Goal: Task Accomplishment & Management: Manage account settings

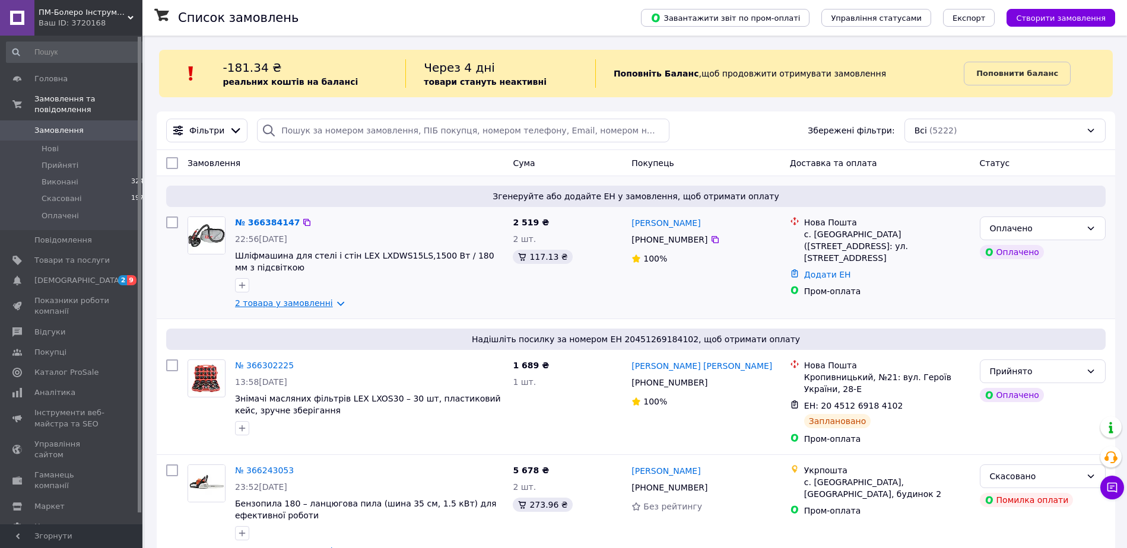
click at [306, 304] on link "2 товара у замовленні" at bounding box center [284, 303] width 98 height 9
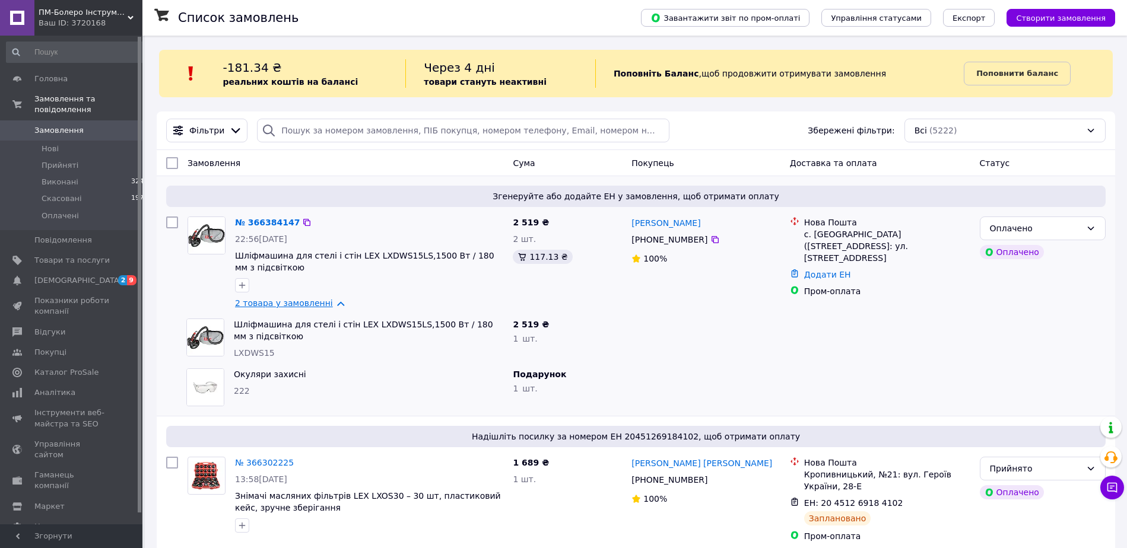
click at [306, 304] on link "2 товара у замовленні" at bounding box center [284, 303] width 98 height 9
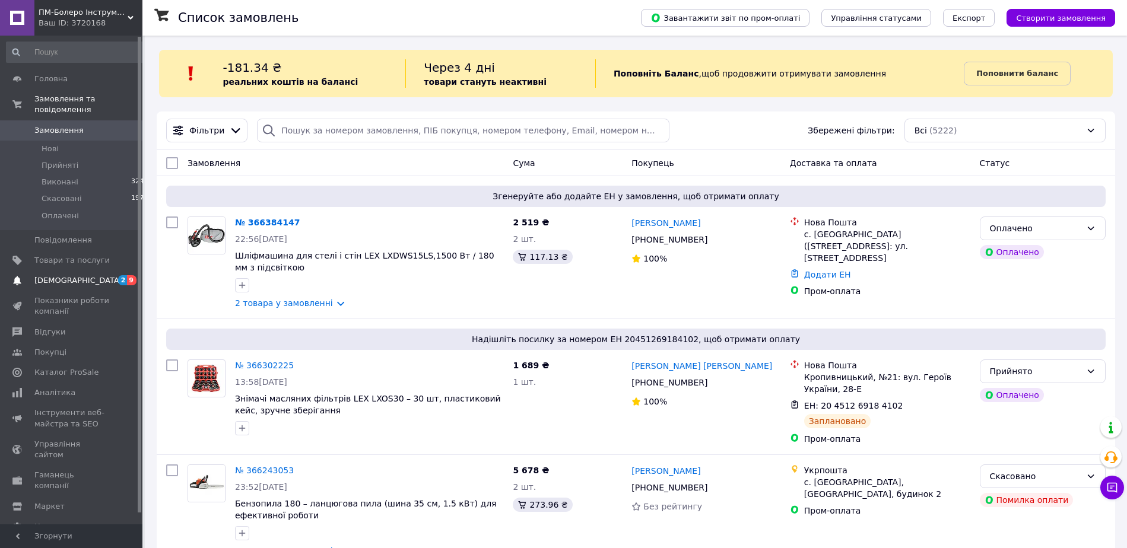
click at [104, 275] on span "[DEMOGRAPHIC_DATA]" at bounding box center [71, 280] width 75 height 11
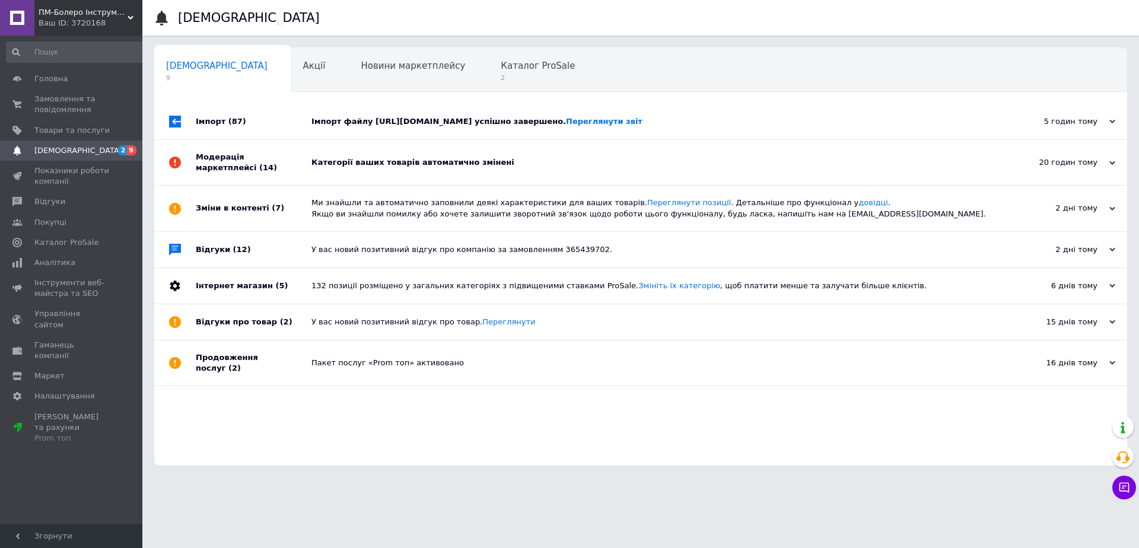
click at [393, 134] on div "Імпорт файлу [URL][DOMAIN_NAME] успішно завершено. Переглянути звіт" at bounding box center [654, 122] width 685 height 36
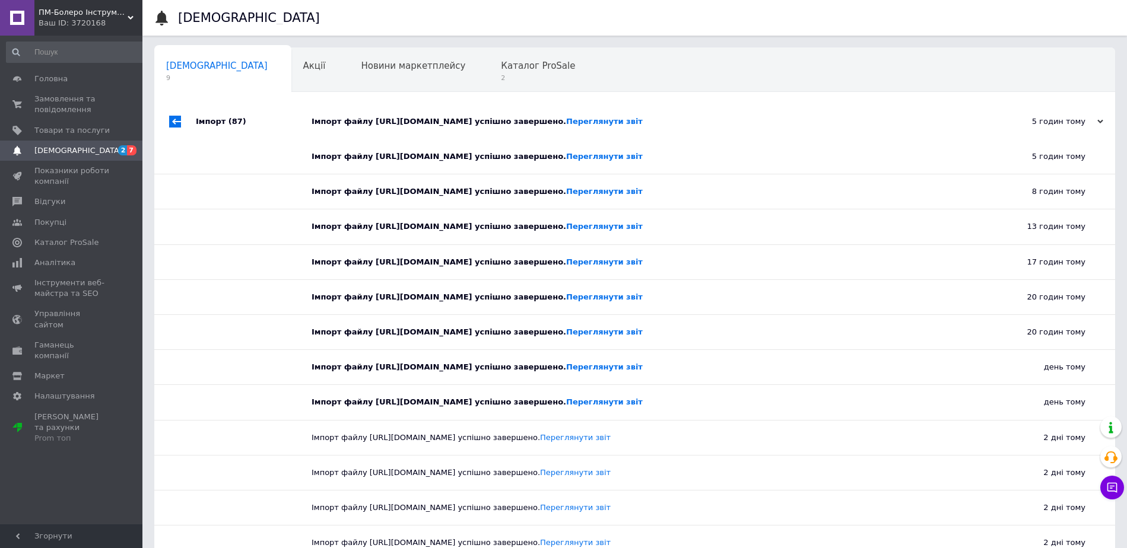
click at [401, 131] on div "Імпорт файлу [URL][DOMAIN_NAME] успішно завершено. Переглянути звіт" at bounding box center [648, 122] width 673 height 36
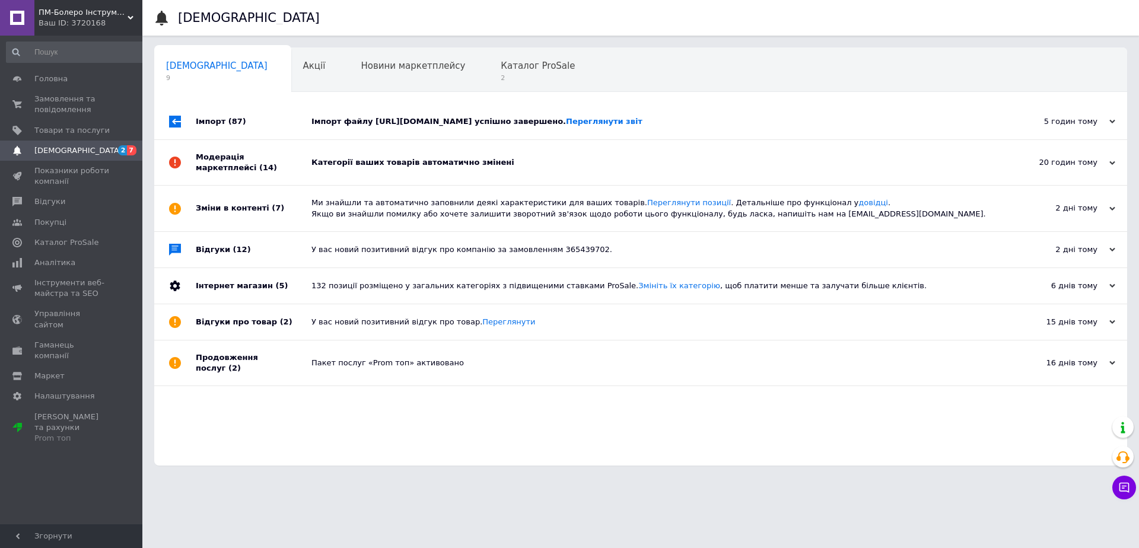
click at [409, 172] on div "Категорії ваших товарів автоматично змінені" at bounding box center [654, 162] width 685 height 45
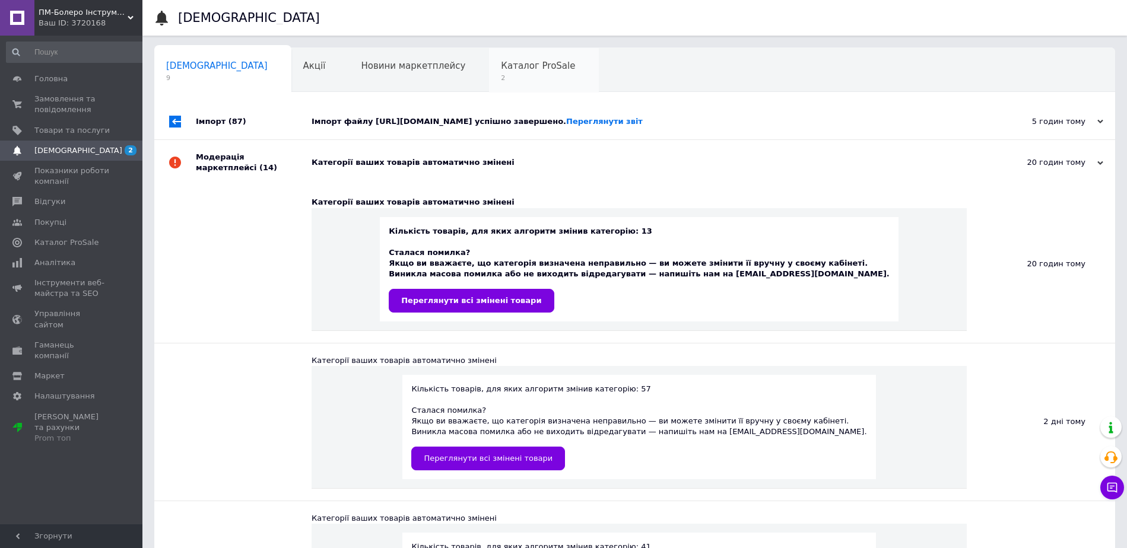
click at [501, 81] on span "2" at bounding box center [538, 78] width 74 height 9
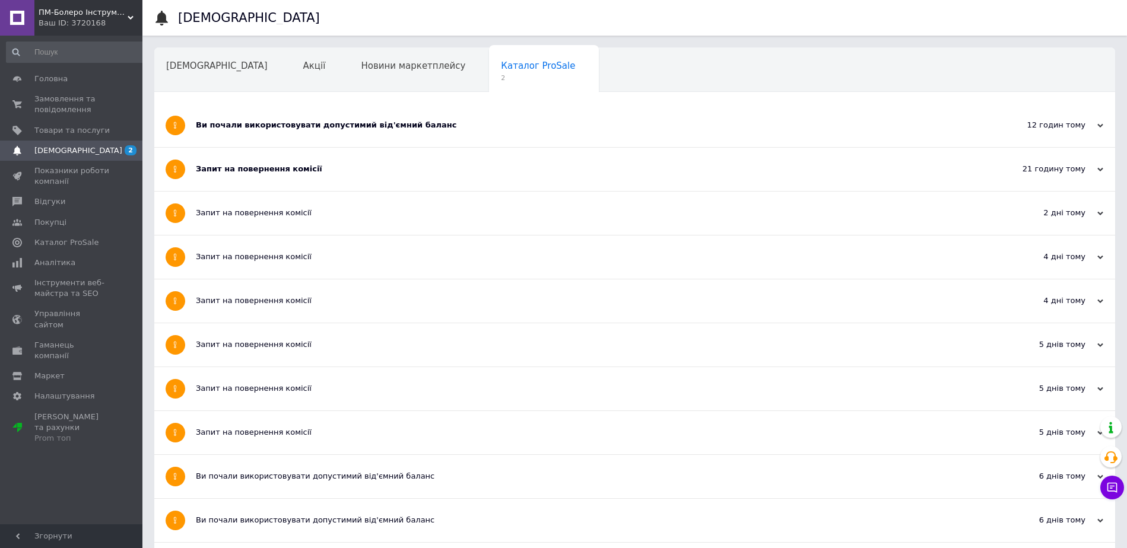
click at [320, 112] on div "Ви почали використовувати допустимий від'ємний баланс" at bounding box center [590, 125] width 789 height 43
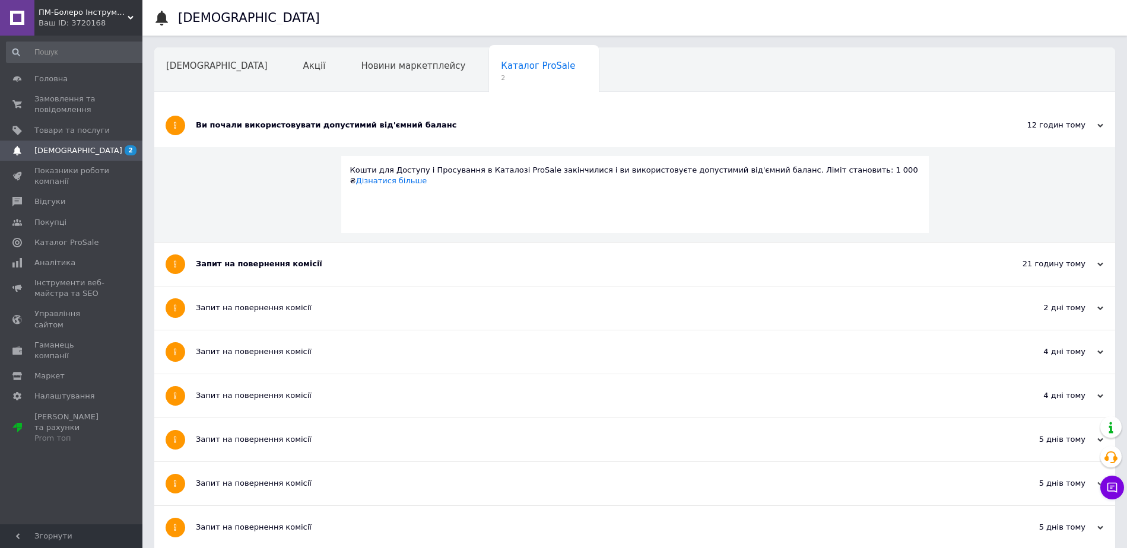
click at [293, 301] on div "Запит на повернення комісії" at bounding box center [590, 308] width 789 height 43
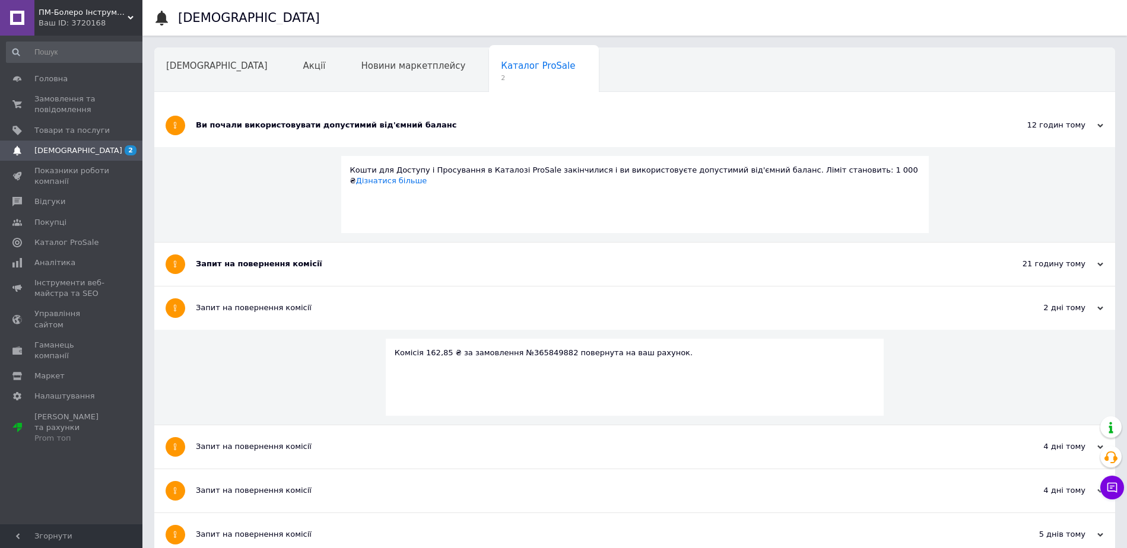
click at [299, 266] on div "Запит на повернення комісії" at bounding box center [590, 264] width 789 height 11
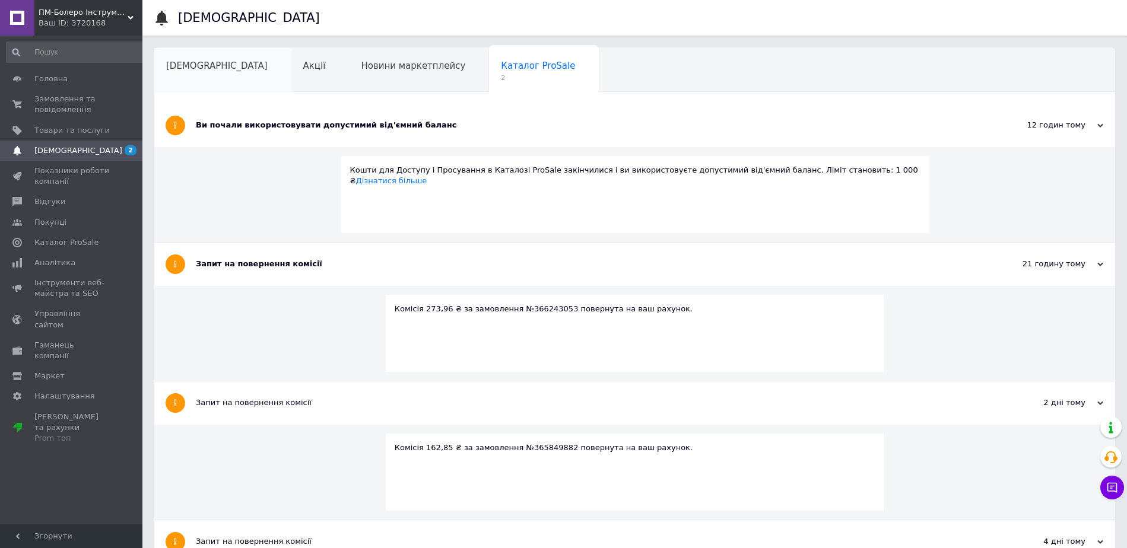
click at [212, 67] on span "[DEMOGRAPHIC_DATA]" at bounding box center [216, 66] width 101 height 11
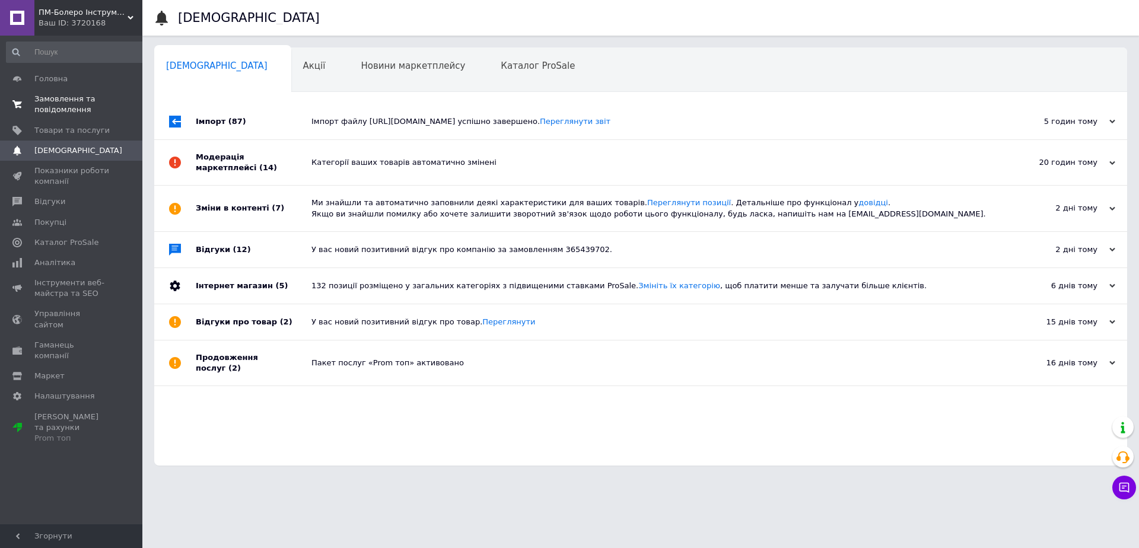
click at [78, 109] on span "Замовлення та повідомлення" at bounding box center [71, 104] width 75 height 21
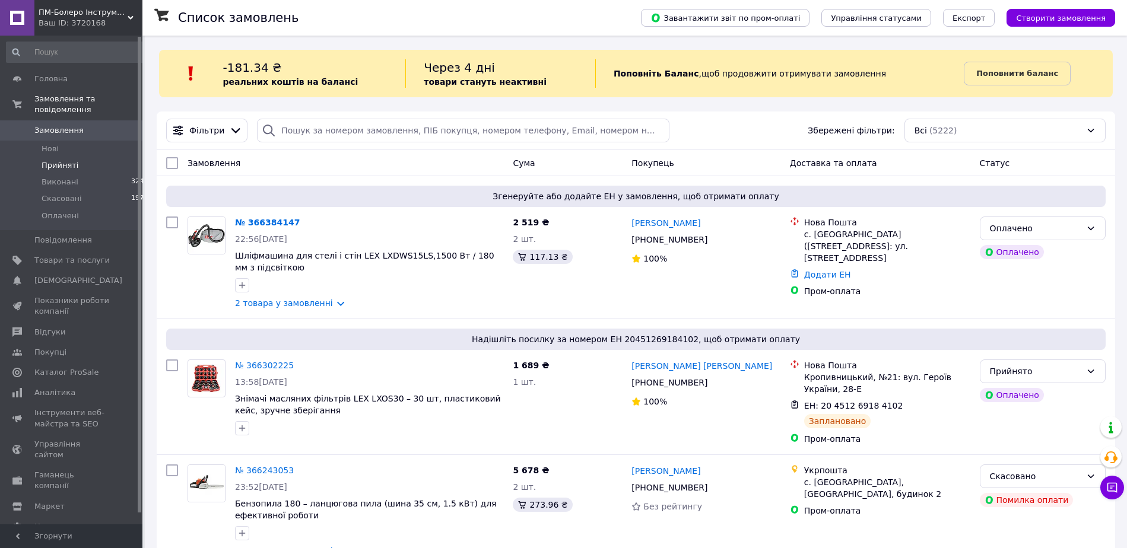
click at [119, 158] on li "Прийняті 6" at bounding box center [77, 165] width 155 height 17
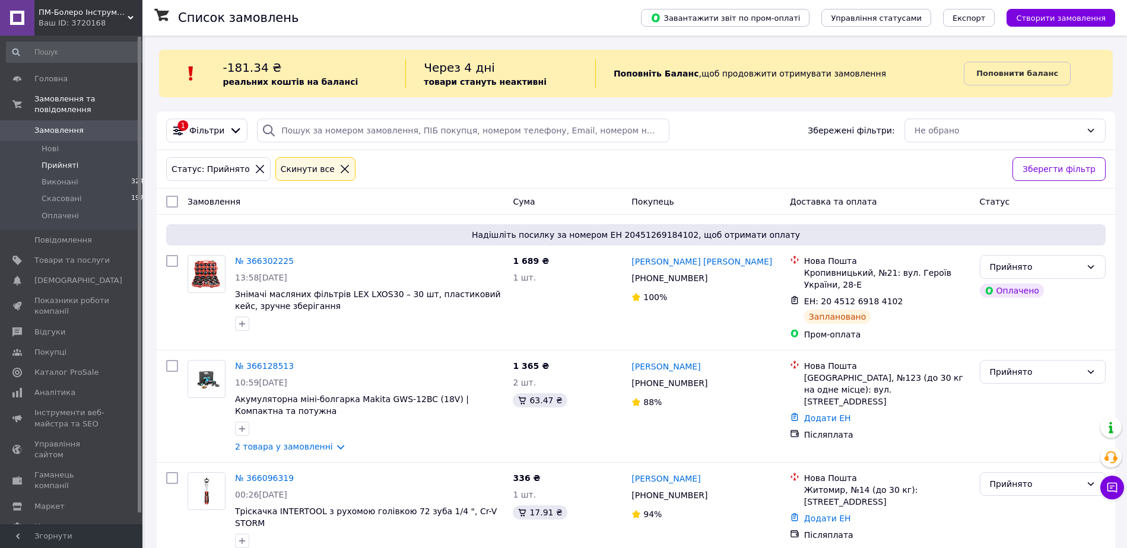
click at [98, 157] on li "Прийняті 6" at bounding box center [77, 165] width 155 height 17
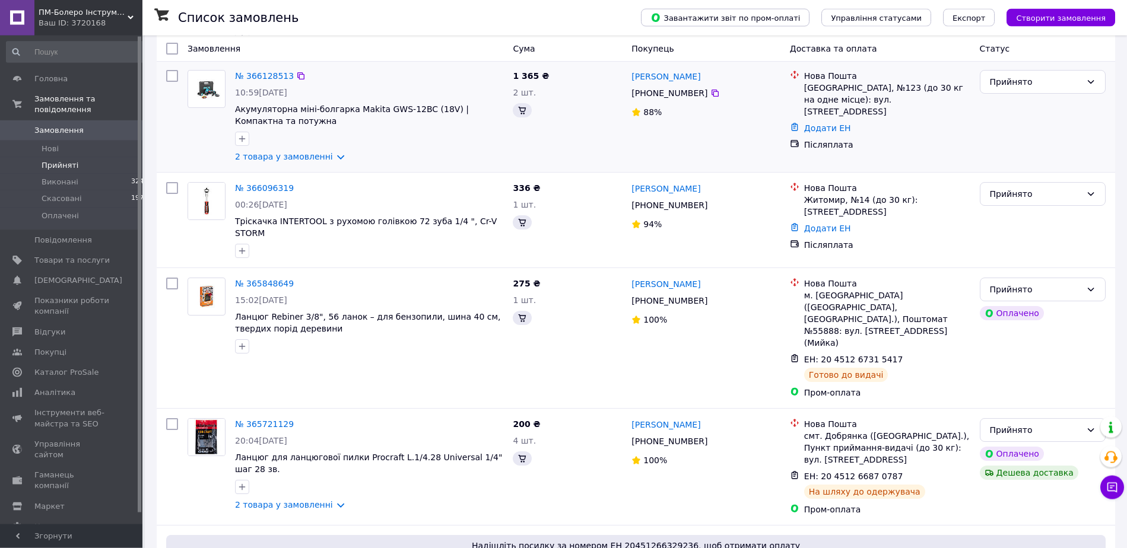
scroll to position [380, 0]
